Goal: Transaction & Acquisition: Purchase product/service

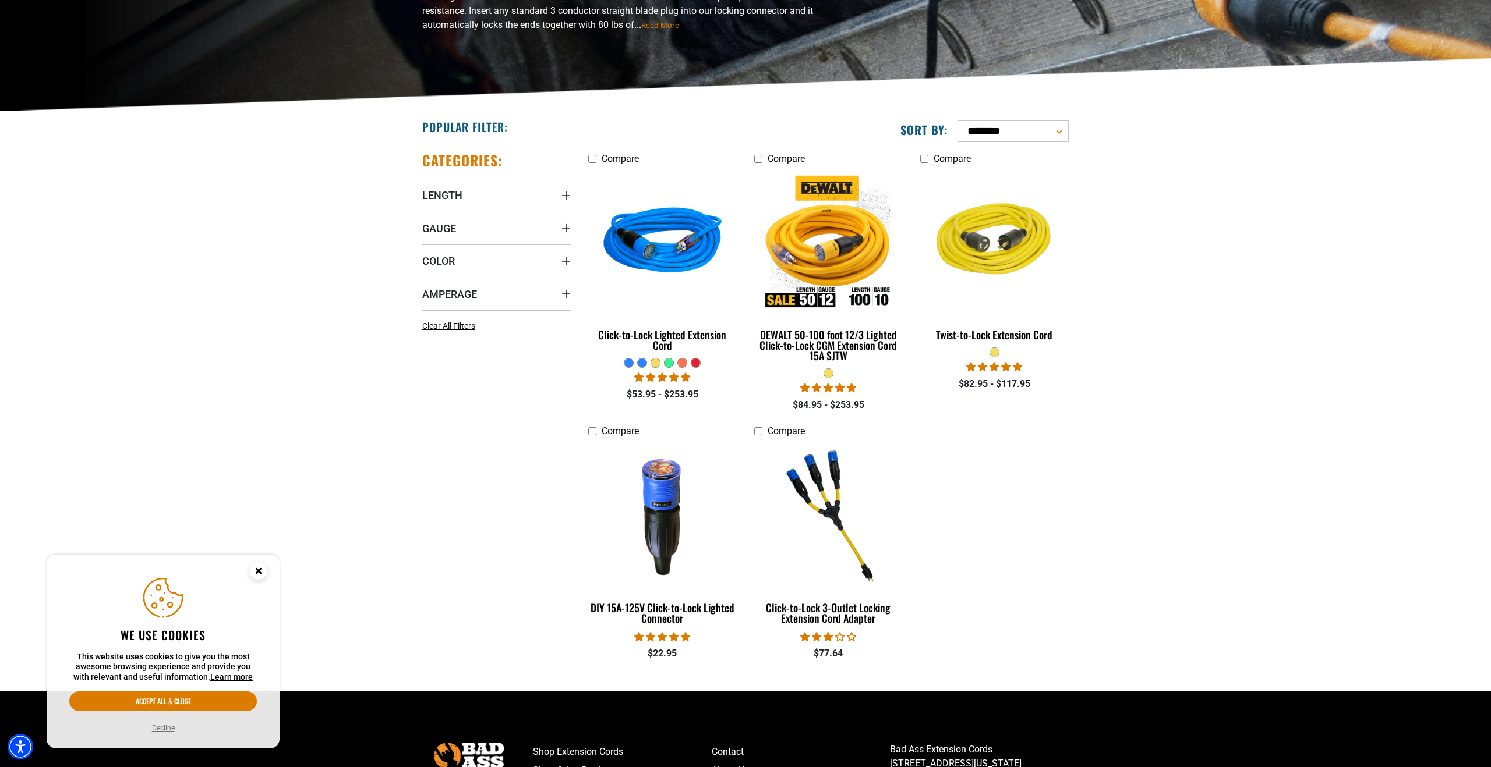
scroll to position [185, 0]
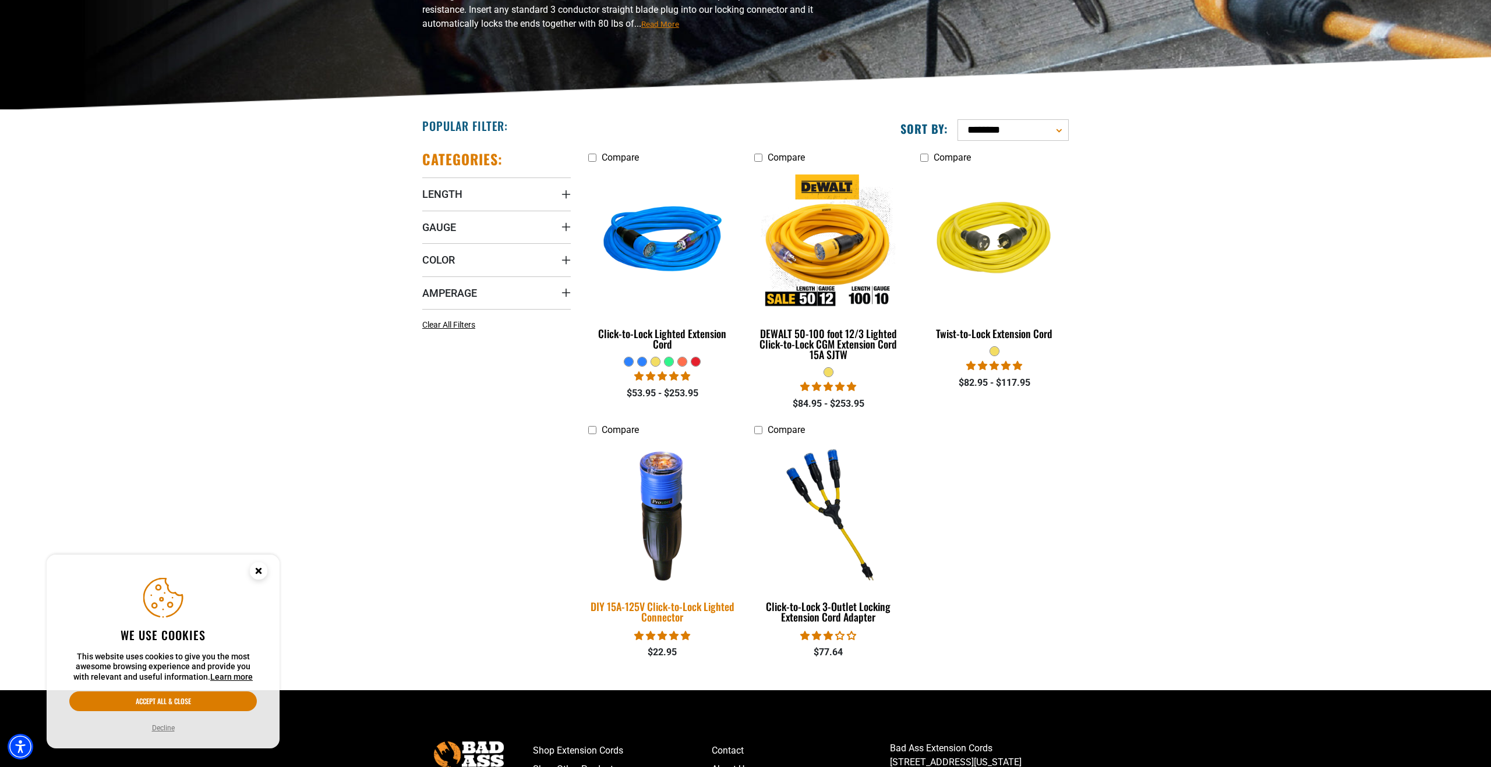
click at [655, 496] on img at bounding box center [662, 514] width 163 height 149
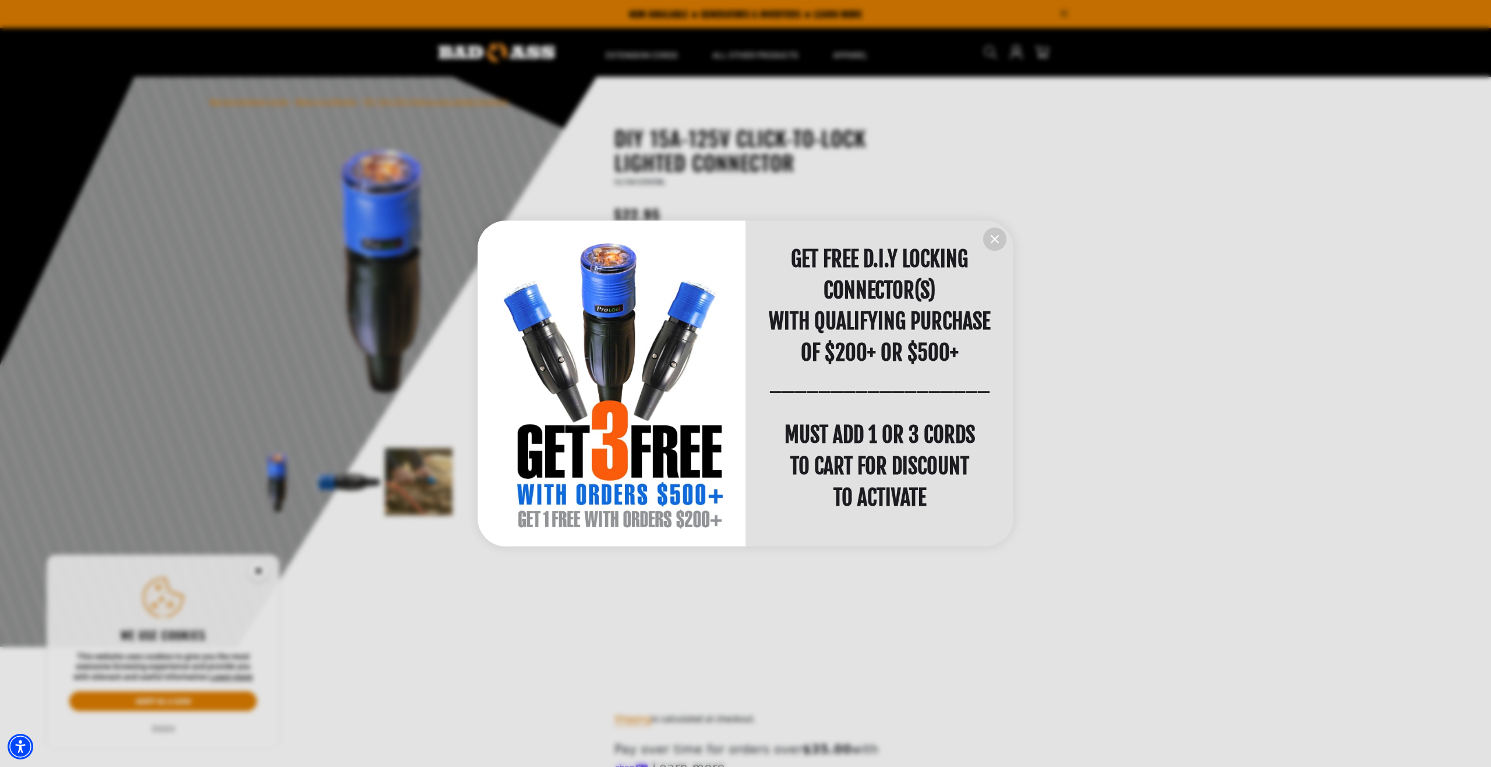
click at [997, 241] on icon "information" at bounding box center [995, 239] width 14 height 14
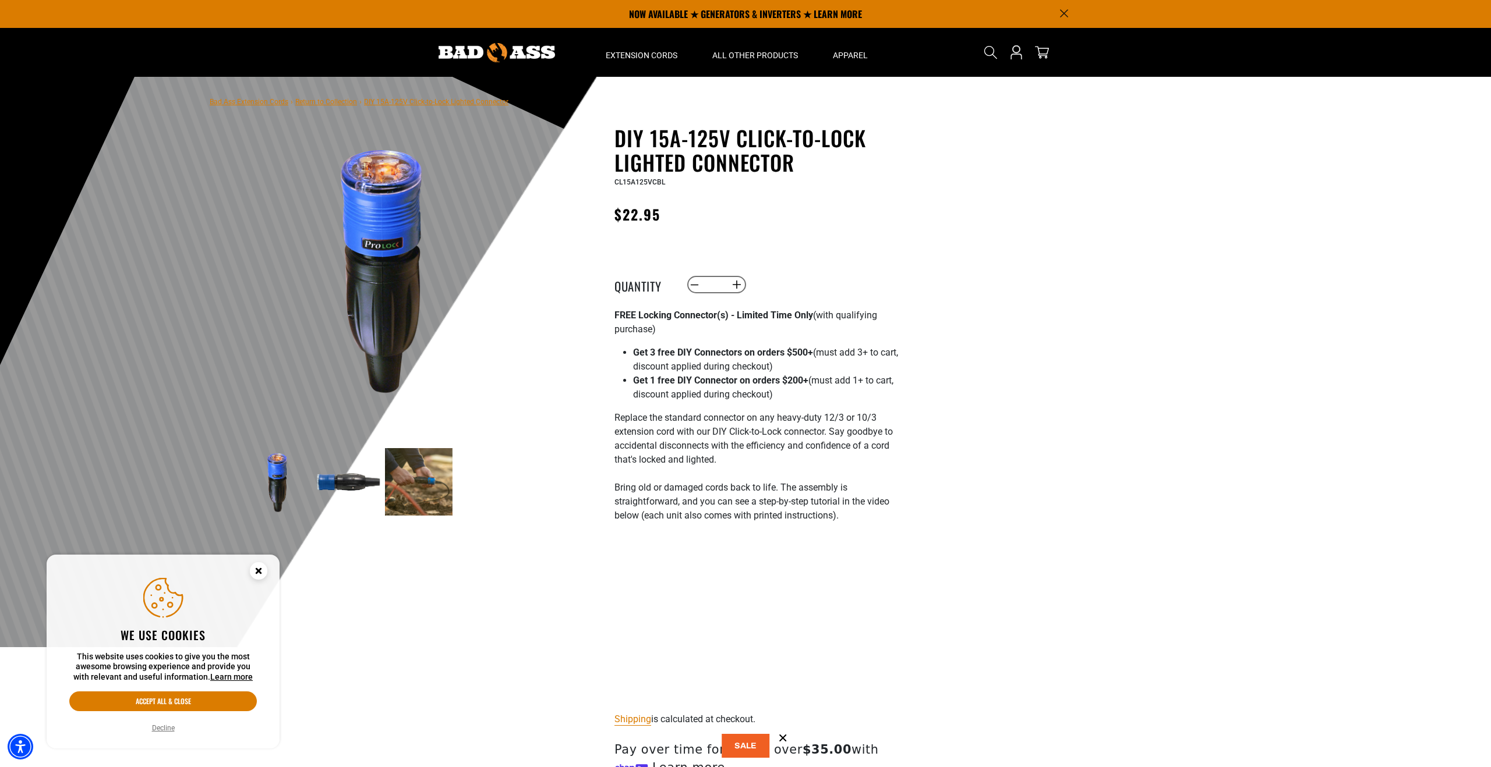
drag, startPoint x: 1183, startPoint y: 252, endPoint x: 1176, endPoint y: 248, distance: 8.1
click at [1183, 252] on div at bounding box center [745, 362] width 1491 height 571
